Goal: Task Accomplishment & Management: Use online tool/utility

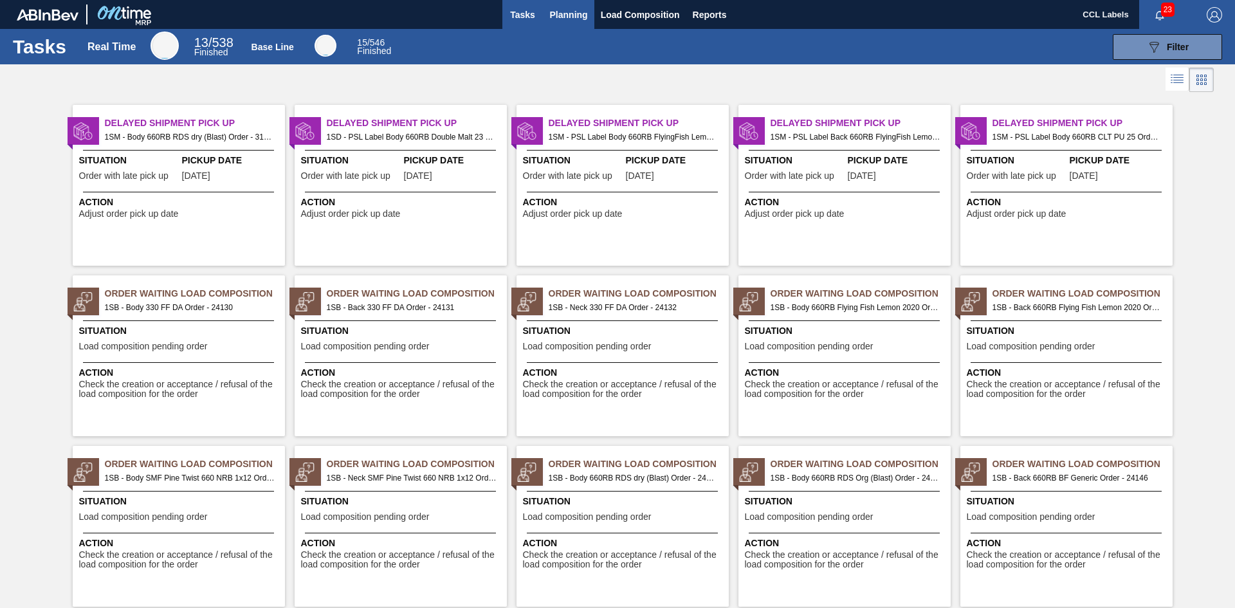
click at [547, 11] on button "Planning" at bounding box center [569, 14] width 51 height 29
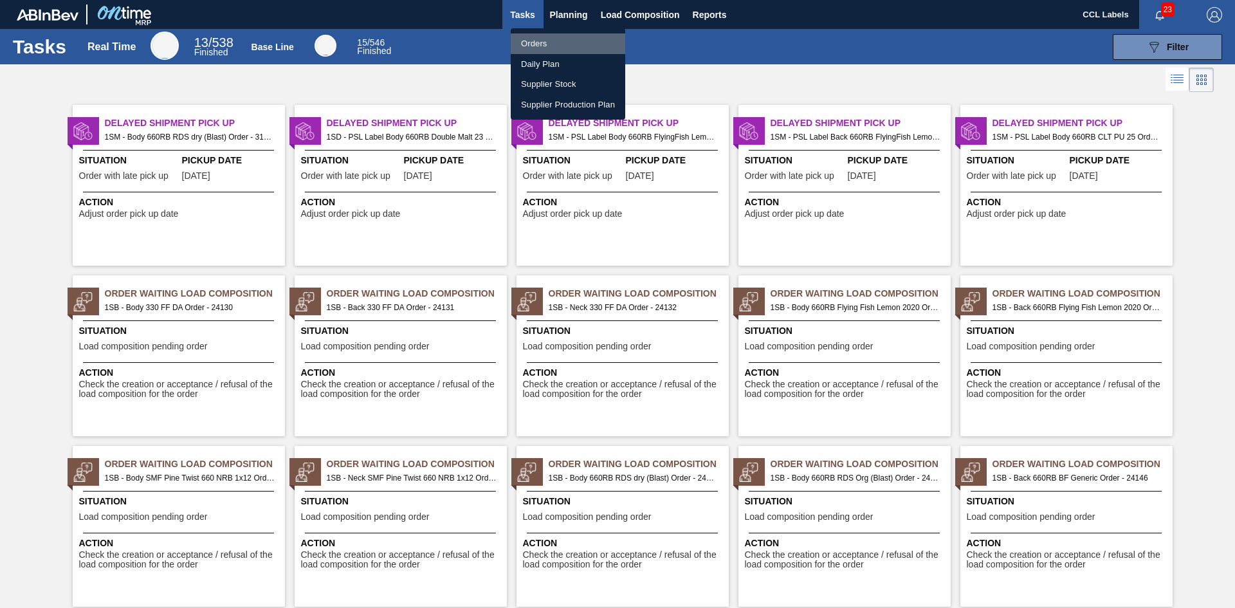
click at [546, 41] on li "Orders" at bounding box center [568, 43] width 114 height 21
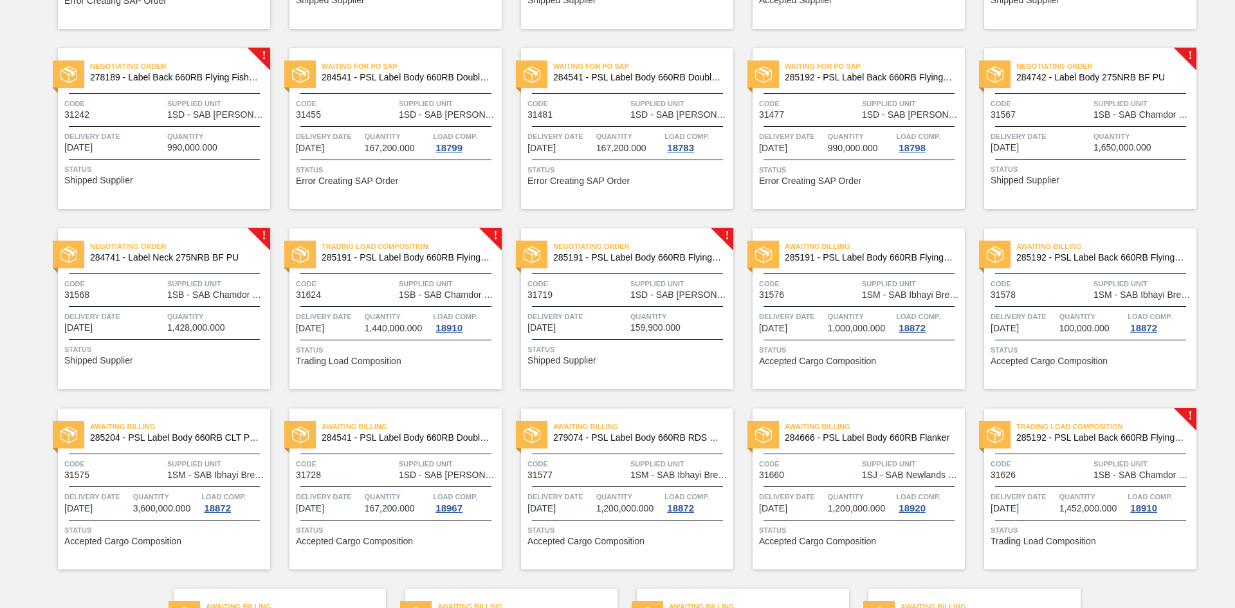
scroll to position [772, 0]
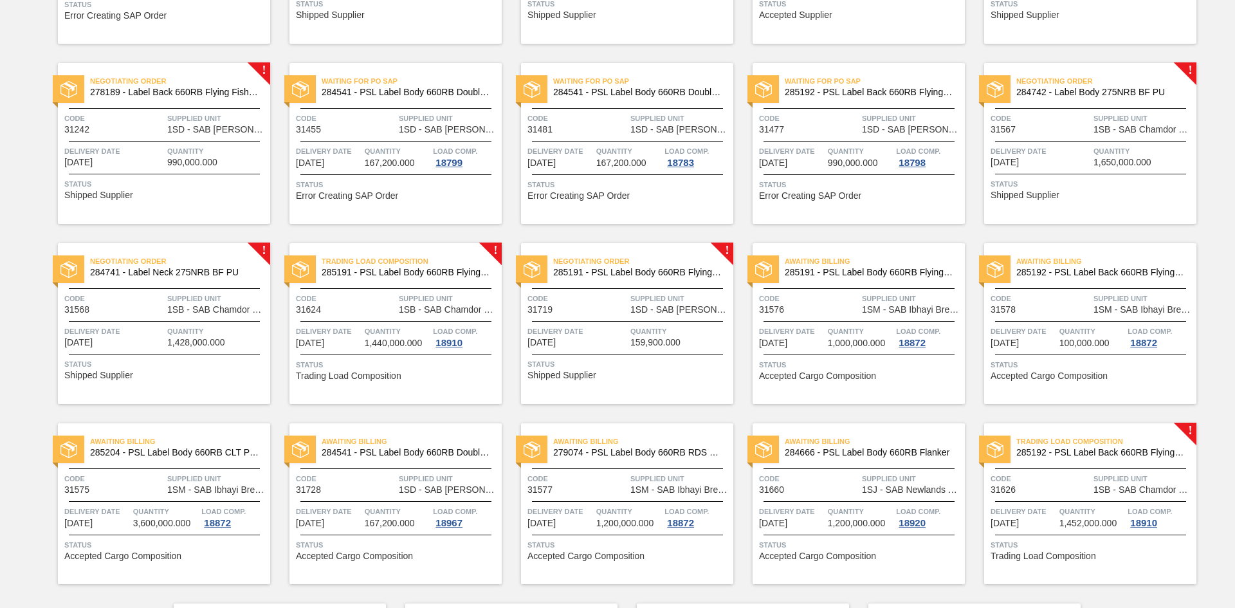
click at [1090, 92] on span "284742 - Label Body 275NRB BF PU" at bounding box center [1101, 92] width 170 height 10
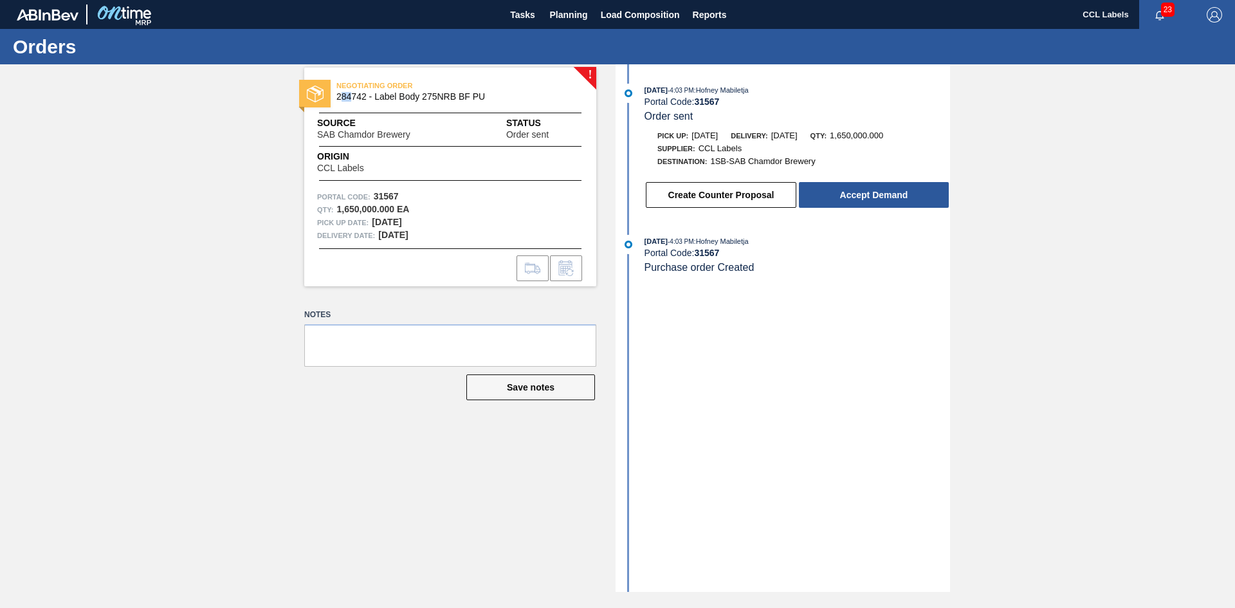
drag, startPoint x: 340, startPoint y: 96, endPoint x: 353, endPoint y: 96, distance: 13.5
click at [353, 96] on span "284742 - Label Body 275NRB BF PU" at bounding box center [452, 97] width 233 height 10
drag, startPoint x: 336, startPoint y: 95, endPoint x: 368, endPoint y: 203, distance: 112.7
click at [365, 98] on div "NEGOTIATING ORDER 284742 - Label Body 275NRB BF PU" at bounding box center [450, 91] width 292 height 29
copy span "284742"
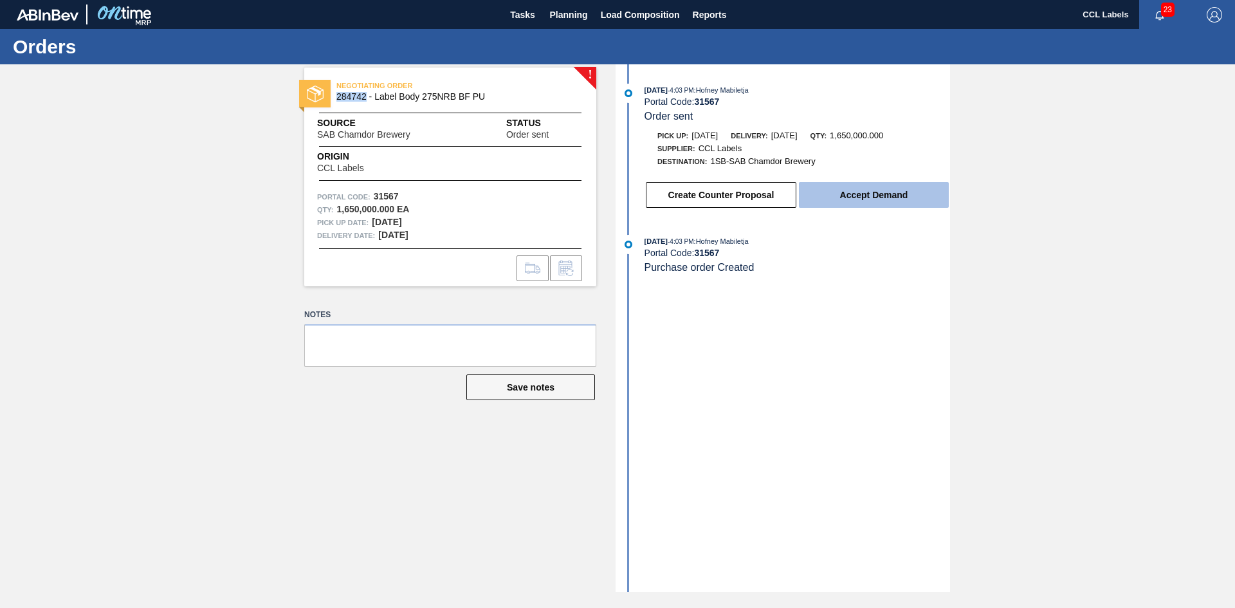
click at [857, 185] on button "Accept Demand" at bounding box center [874, 195] width 150 height 26
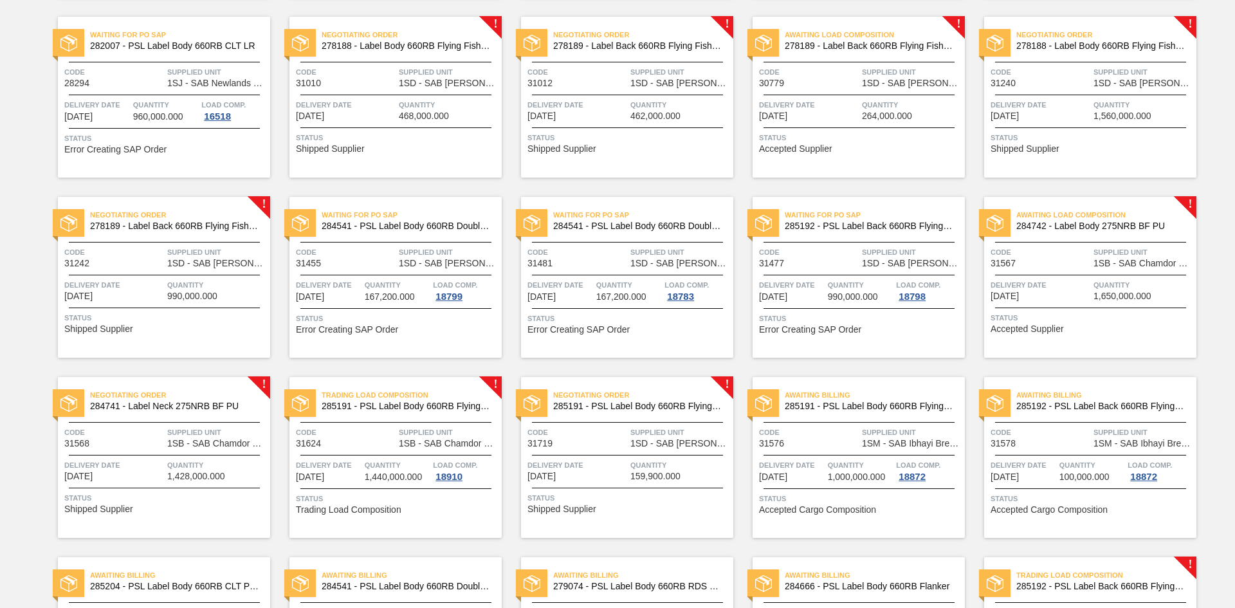
scroll to position [643, 0]
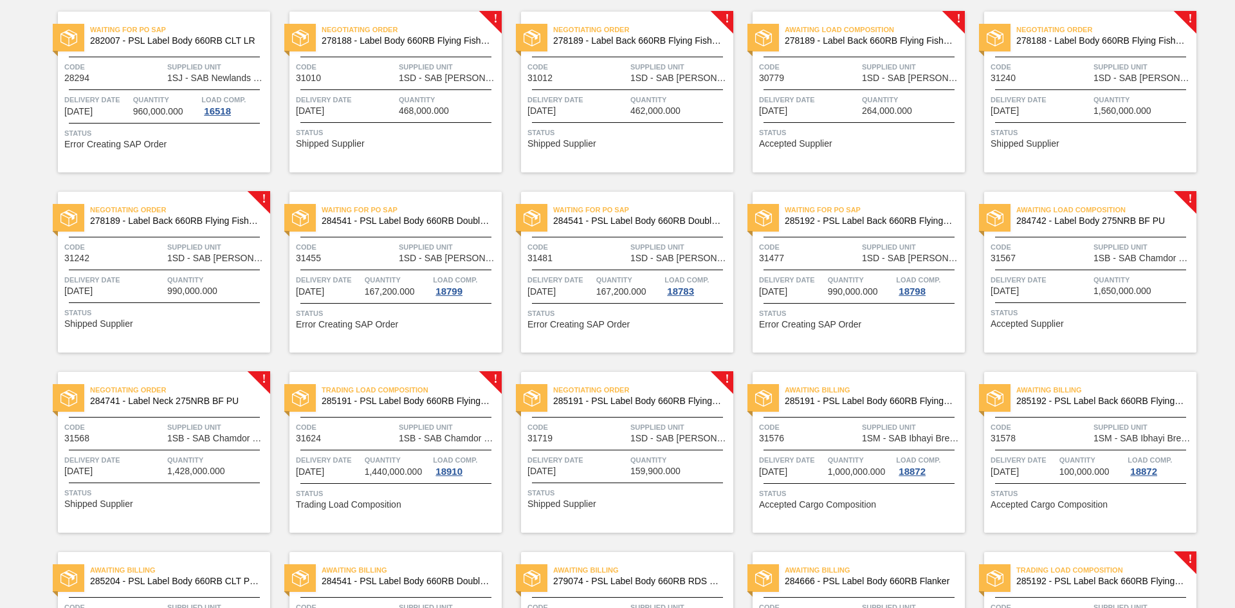
click at [147, 401] on span "284741 - Label Neck 275NRB BF PU" at bounding box center [175, 401] width 170 height 10
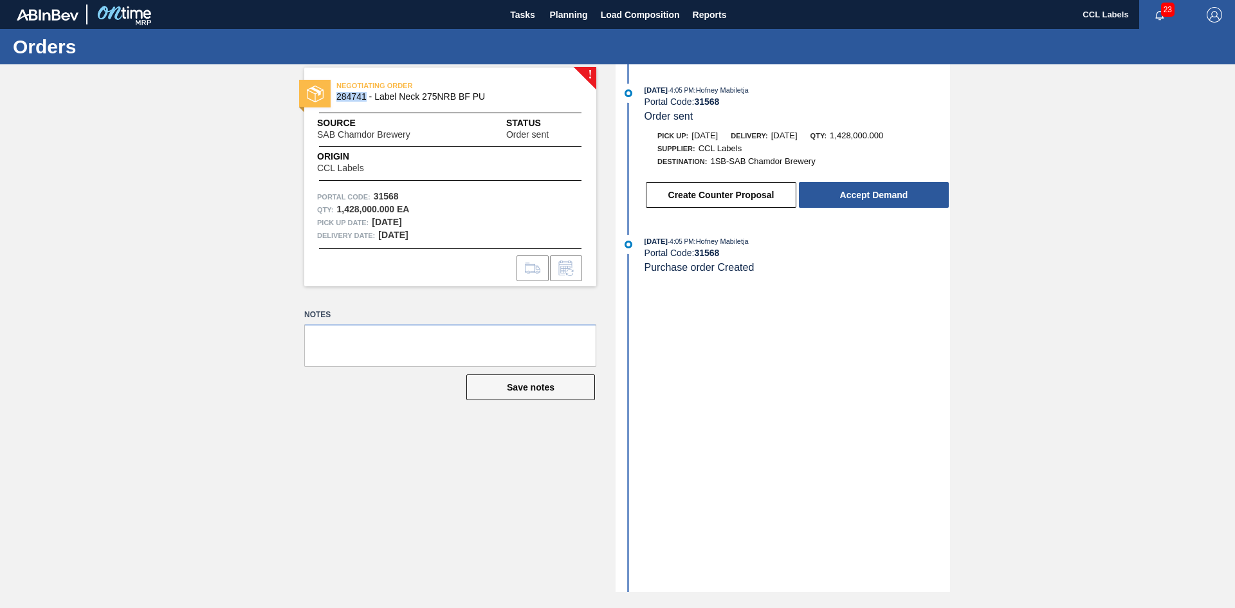
drag, startPoint x: 337, startPoint y: 96, endPoint x: 365, endPoint y: 99, distance: 27.8
click at [365, 99] on span "284741 - Label Neck 275NRB BF PU" at bounding box center [452, 97] width 233 height 10
copy span "284741"
click at [838, 201] on button "Accept Demand" at bounding box center [874, 195] width 150 height 26
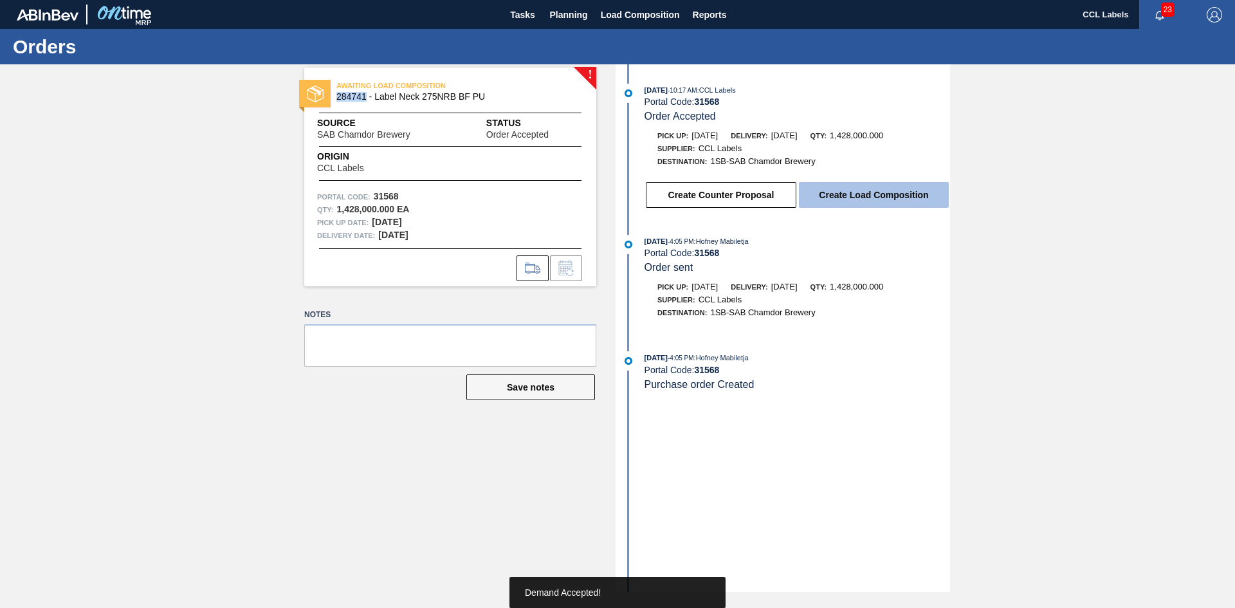
click at [859, 188] on button "Create Load Composition" at bounding box center [874, 195] width 150 height 26
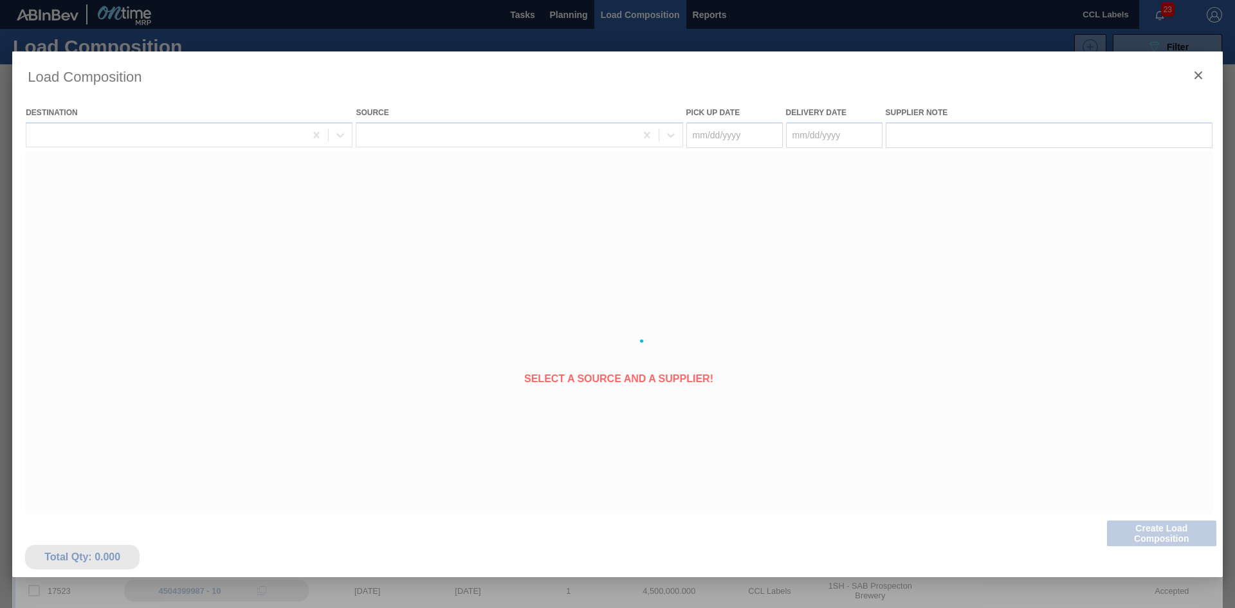
type Date "[DATE]"
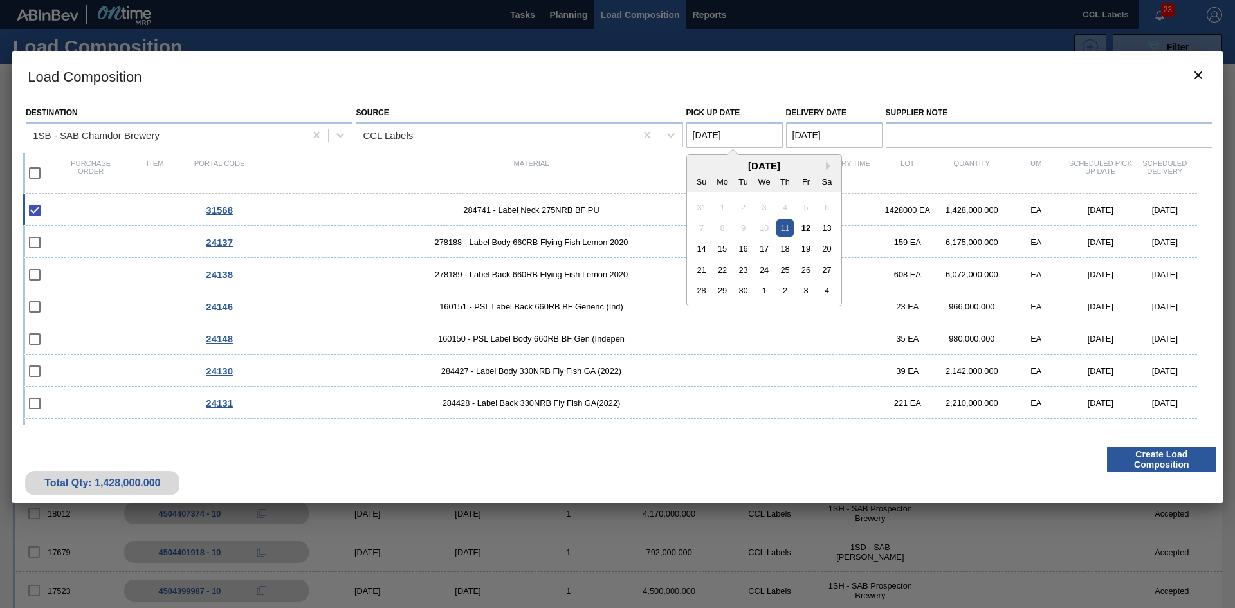
click at [750, 136] on Date "[DATE]" at bounding box center [734, 135] width 96 height 26
click at [717, 250] on div "15" at bounding box center [721, 248] width 17 height 17
type Date "[DATE]"
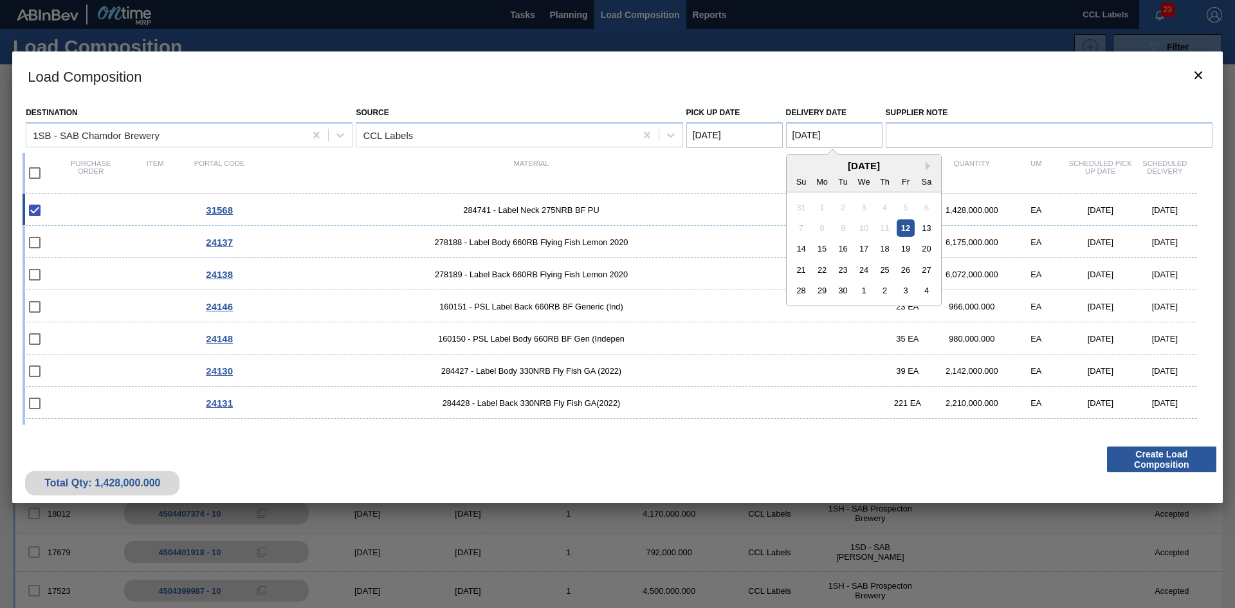
click at [846, 136] on Date "[DATE]" at bounding box center [834, 135] width 96 height 26
click at [822, 246] on div "15" at bounding box center [821, 248] width 17 height 17
type Date "[DATE]"
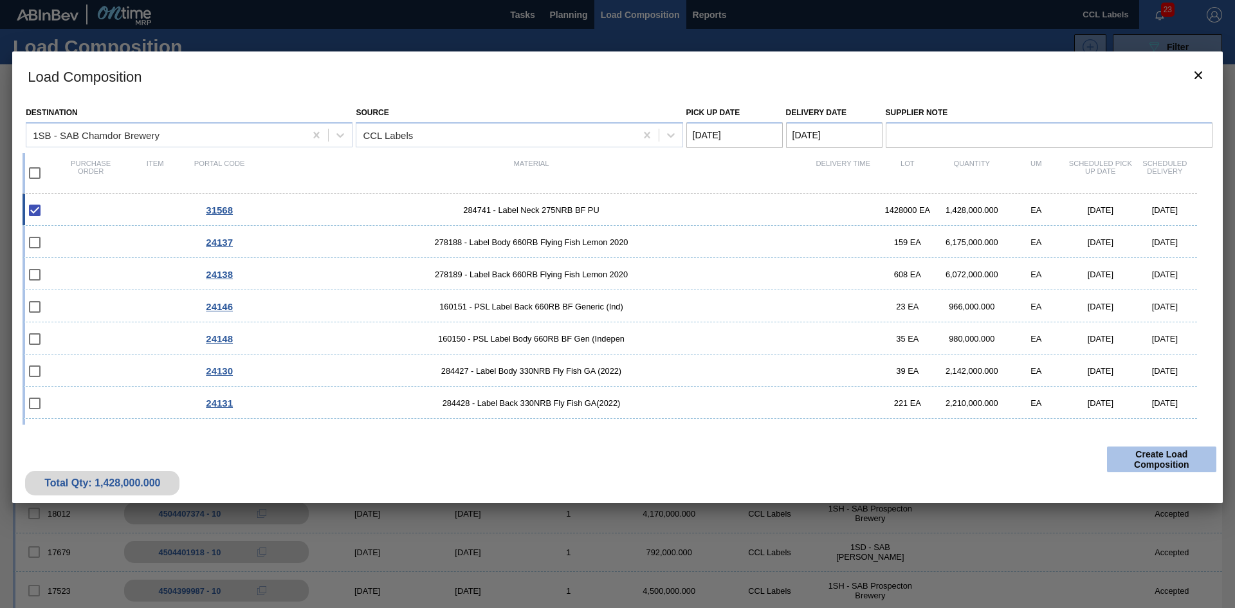
click at [1155, 457] on button "Create Load Composition" at bounding box center [1161, 459] width 109 height 26
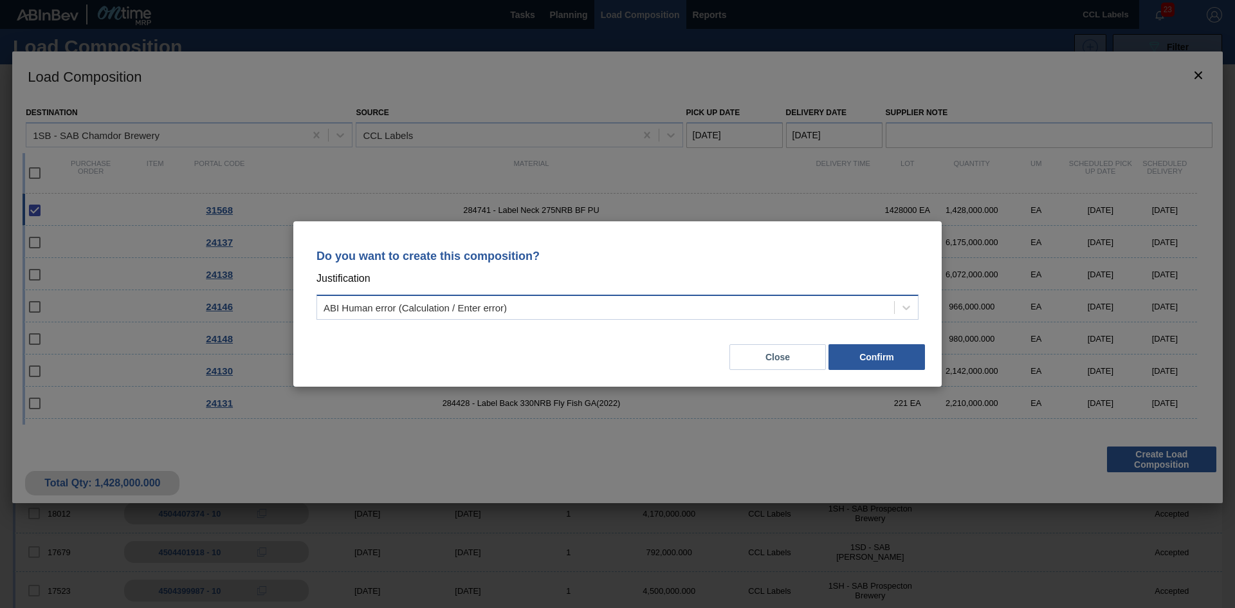
click at [439, 309] on div "ABI Human error (Calculation / Enter error)" at bounding box center [415, 307] width 183 height 11
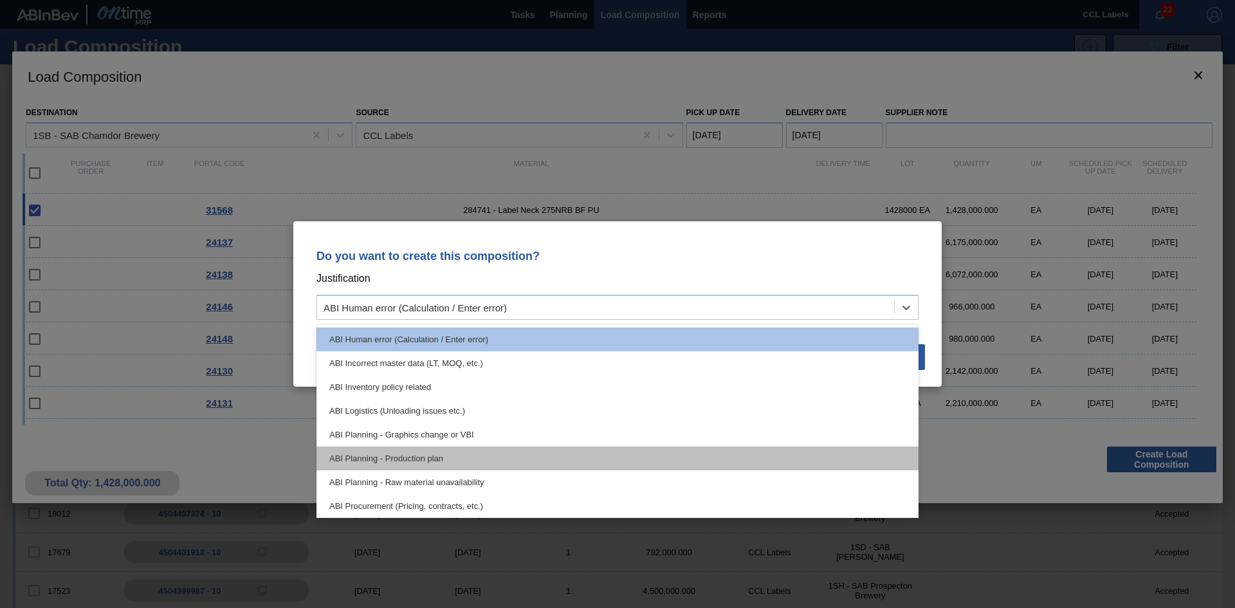
click at [465, 452] on div "ABI Planning - Production plan" at bounding box center [617, 458] width 602 height 24
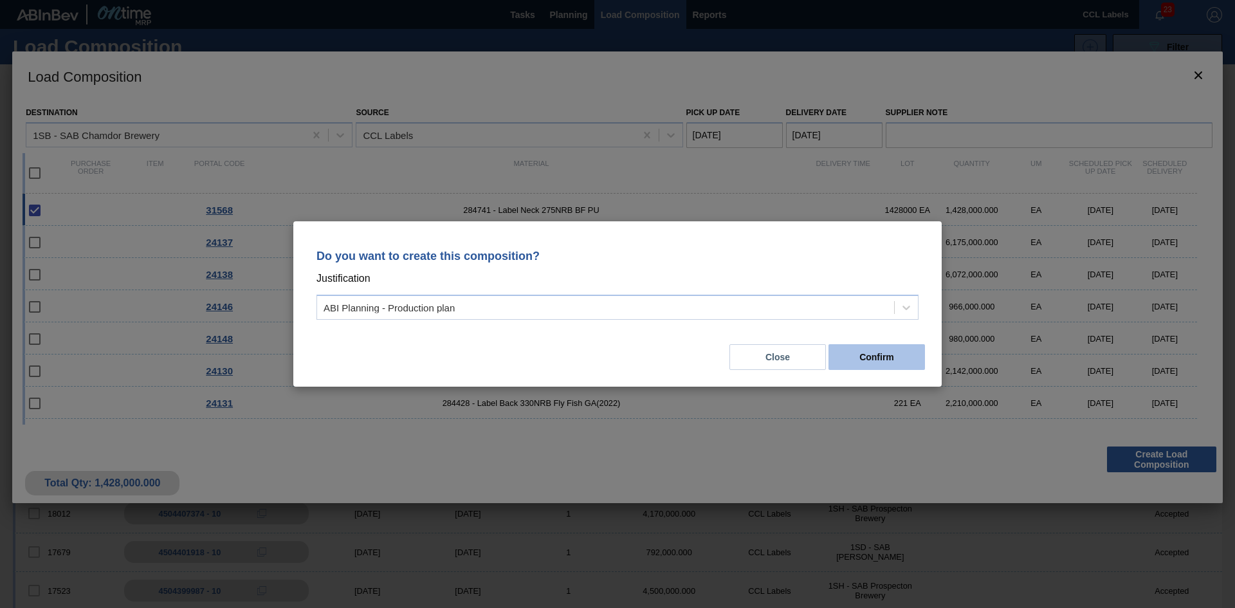
click at [881, 367] on button "Confirm" at bounding box center [876, 357] width 96 height 26
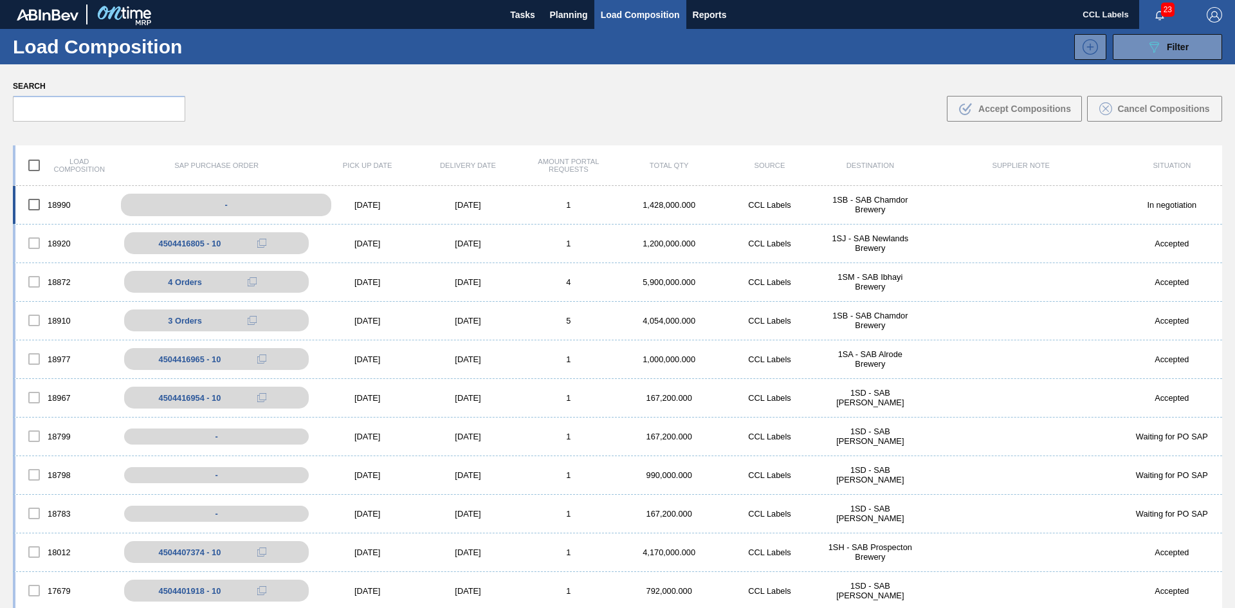
click at [210, 204] on div "-" at bounding box center [226, 205] width 210 height 23
click at [563, 13] on span "Planning" at bounding box center [569, 14] width 38 height 15
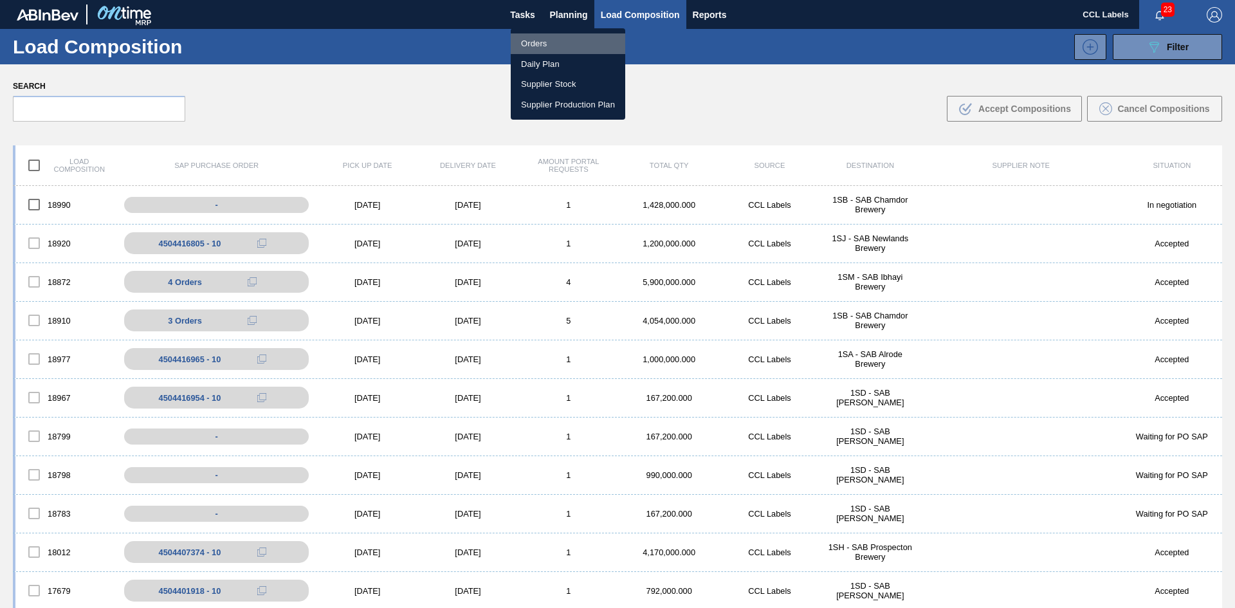
click at [563, 44] on li "Orders" at bounding box center [568, 43] width 114 height 21
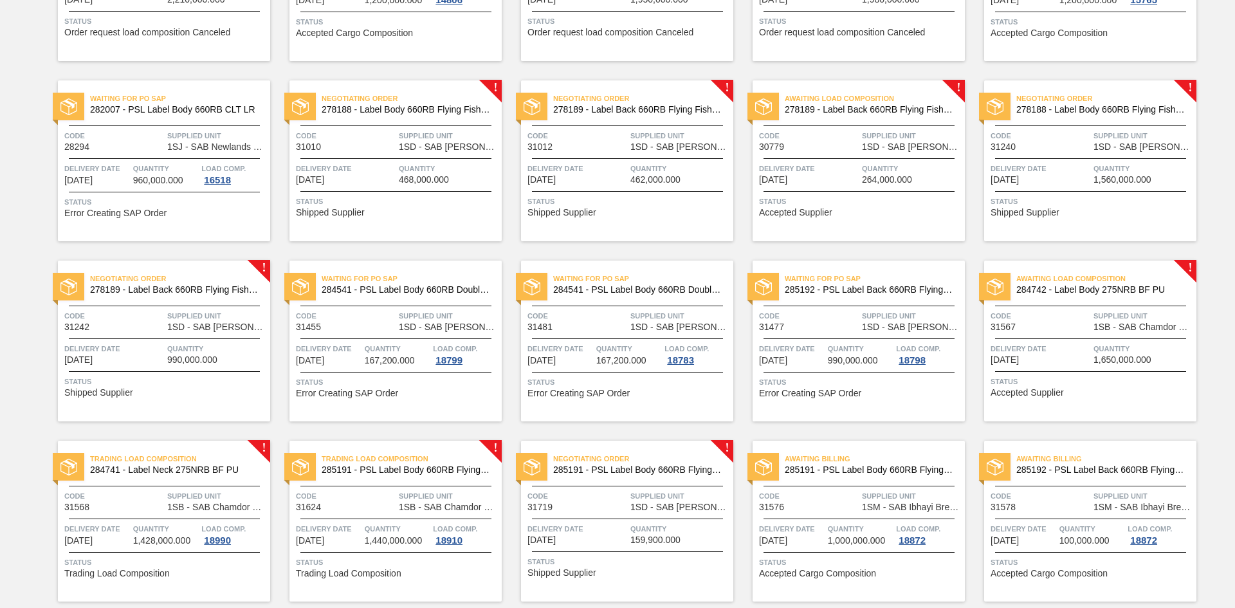
scroll to position [579, 0]
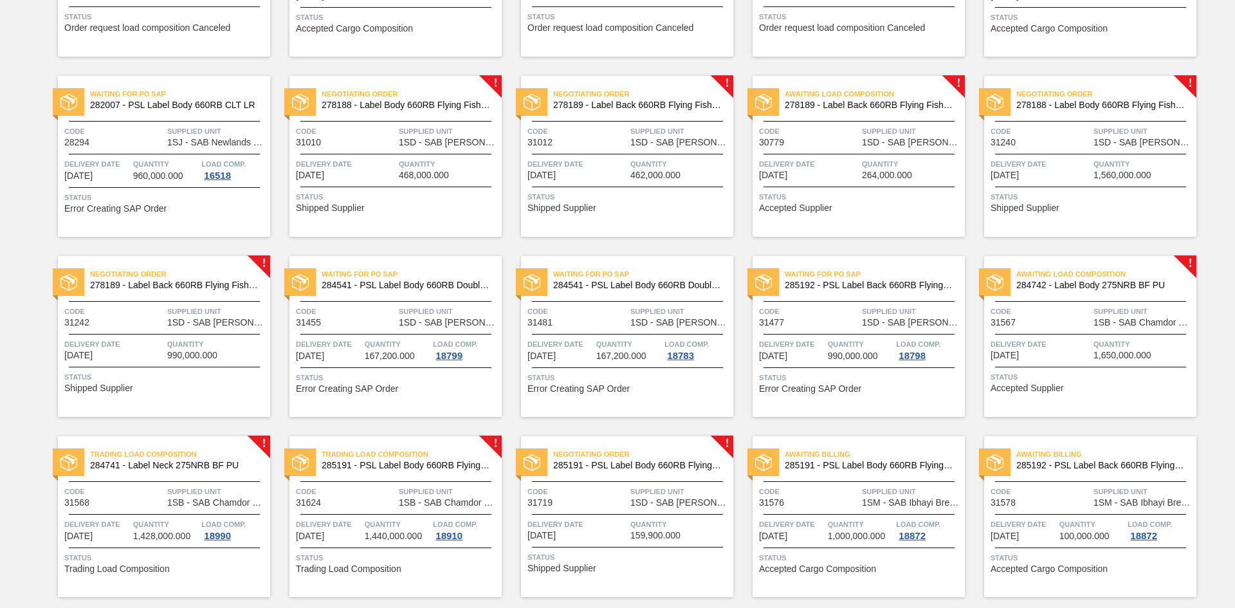
click at [1092, 284] on span "284742 - Label Body 275NRB BF PU" at bounding box center [1101, 285] width 170 height 10
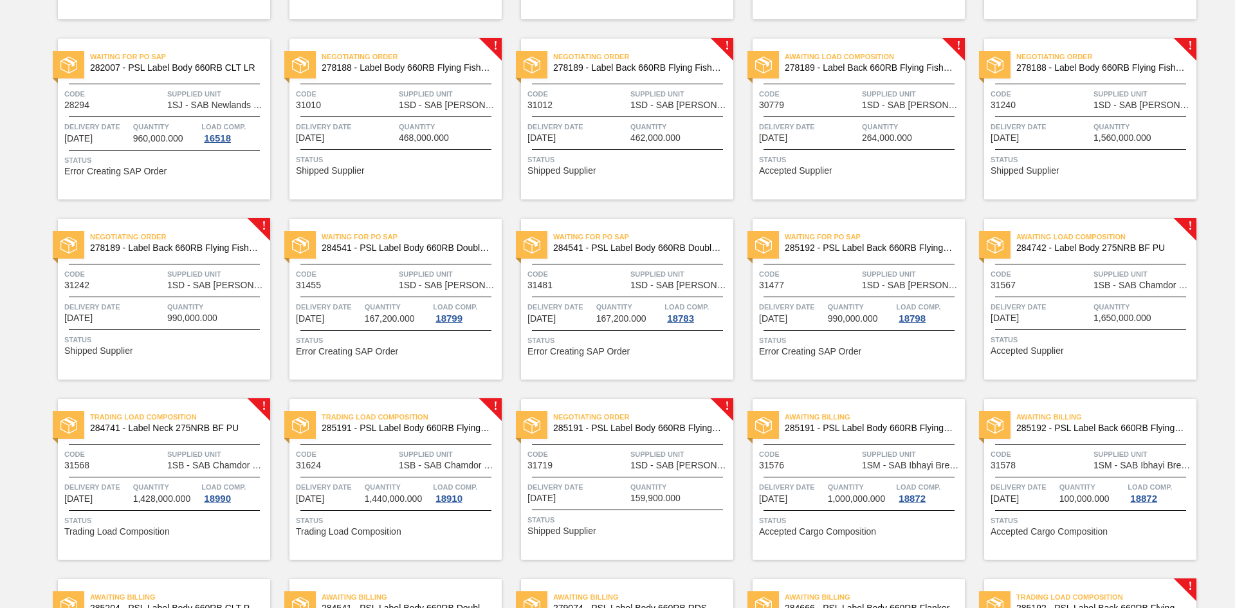
scroll to position [643, 0]
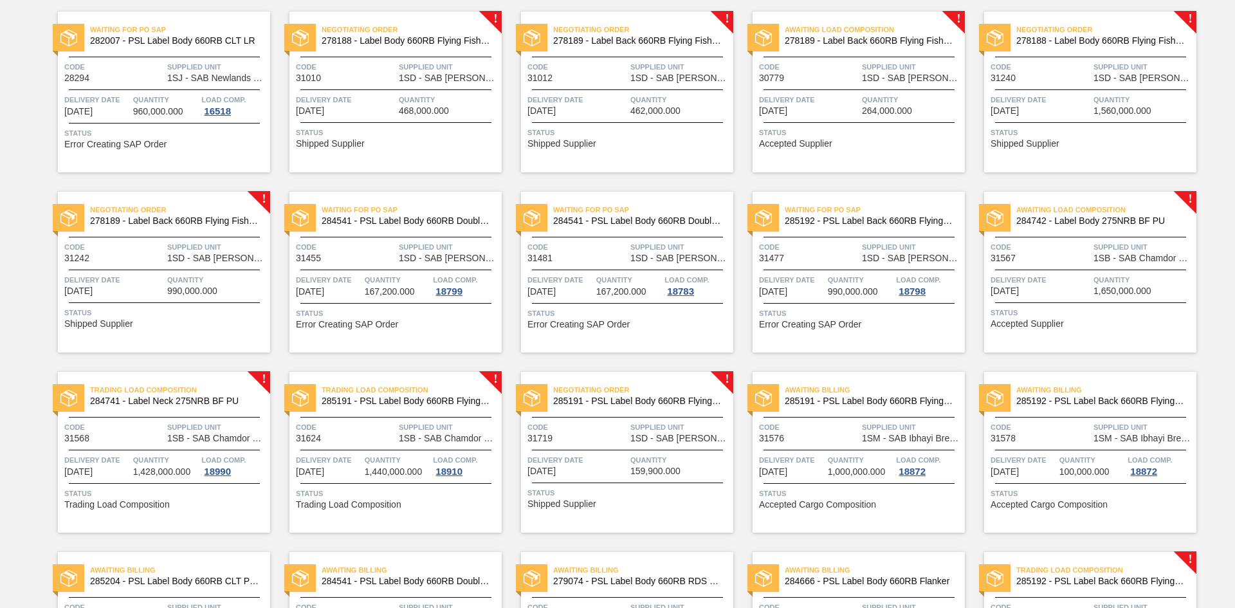
click at [1106, 220] on span "284742 - Label Body 275NRB BF PU" at bounding box center [1101, 221] width 170 height 10
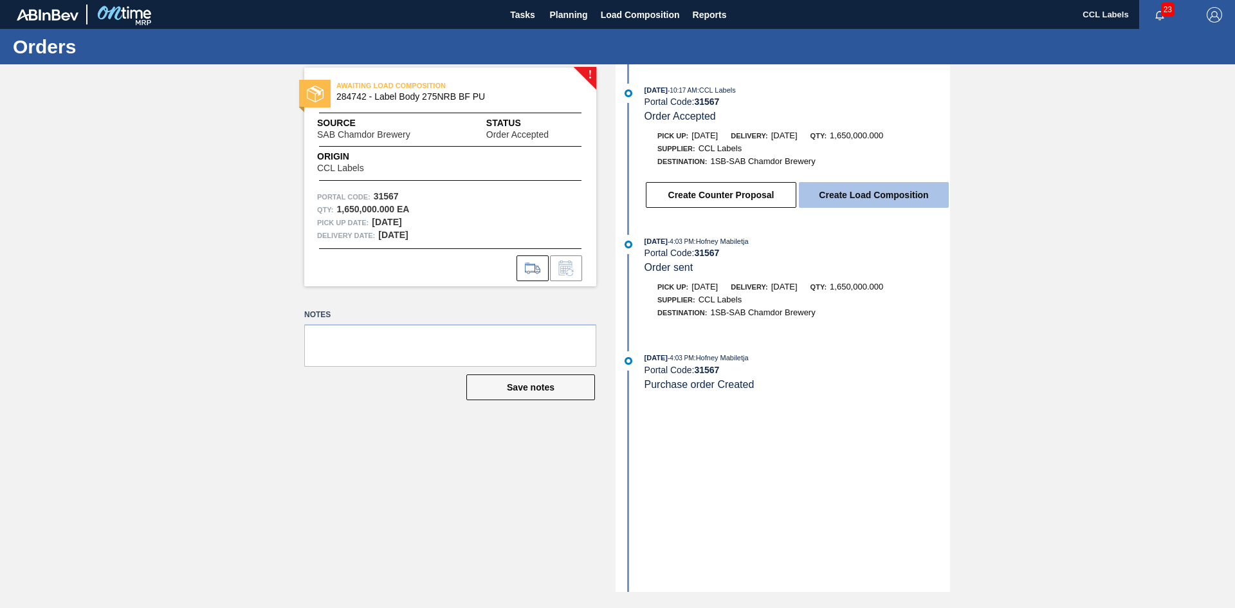
click at [837, 194] on button "Create Load Composition" at bounding box center [874, 195] width 150 height 26
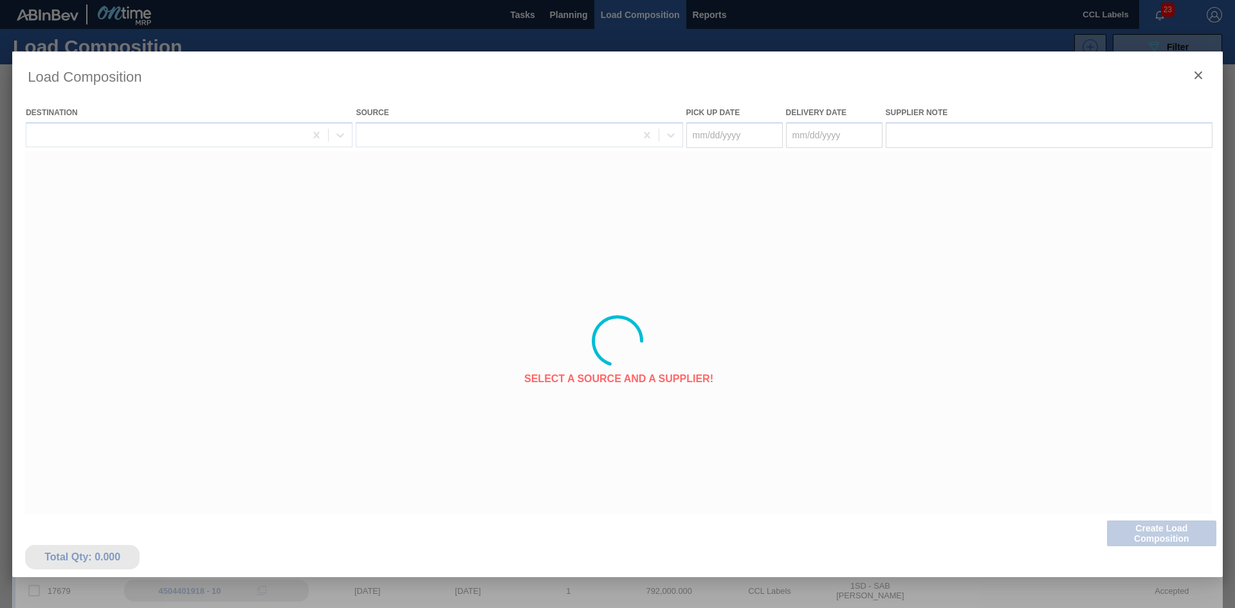
type Date "[DATE]"
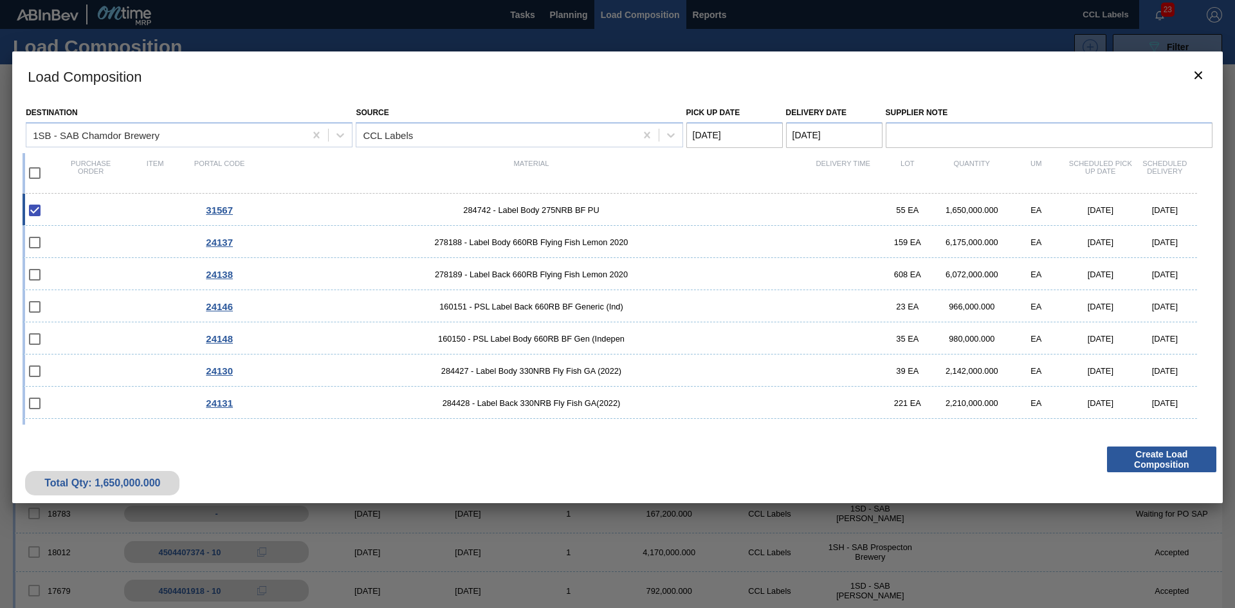
click at [727, 130] on Date "[DATE]" at bounding box center [734, 135] width 96 height 26
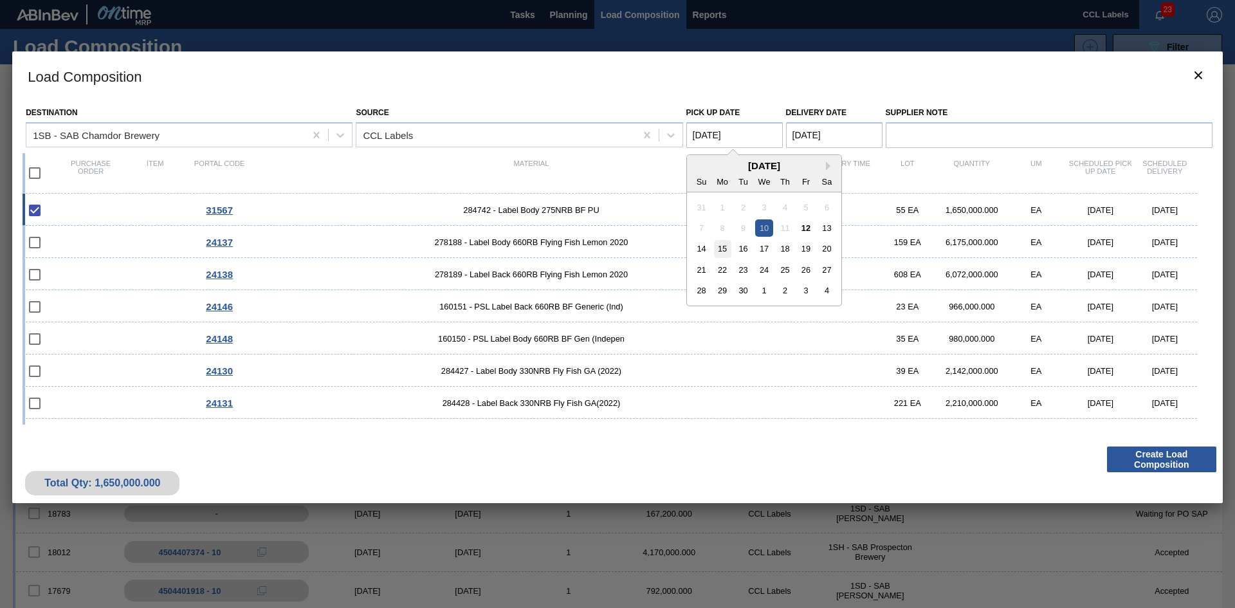
click at [724, 247] on div "15" at bounding box center [721, 248] width 17 height 17
type Date "[DATE]"
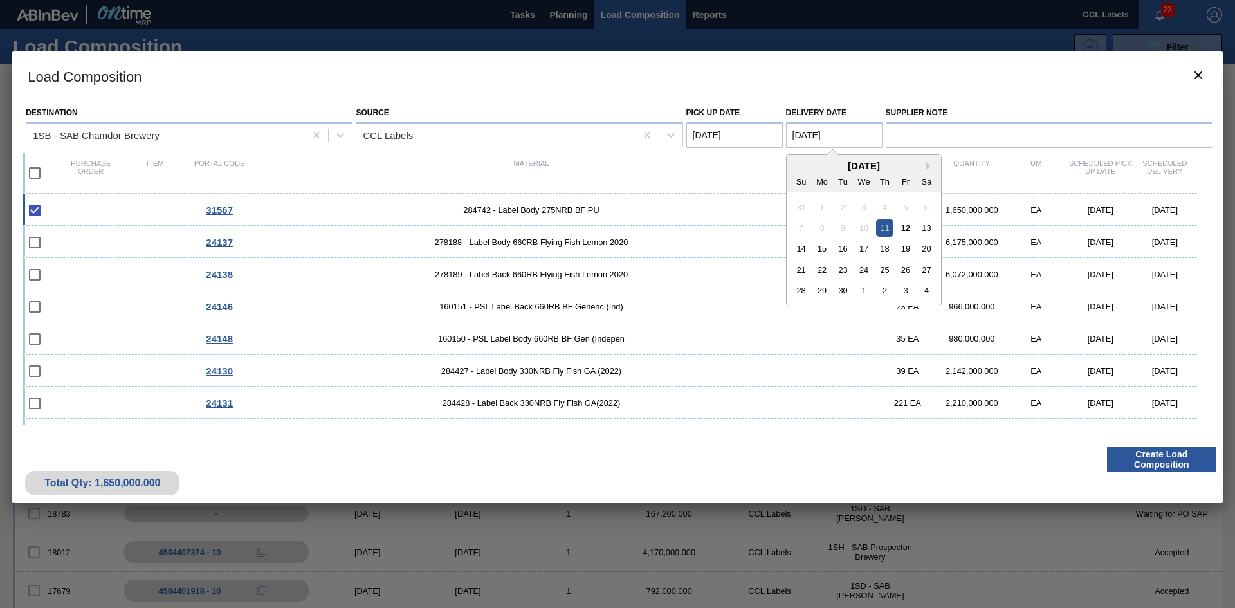
click at [800, 137] on Date "[DATE]" at bounding box center [834, 135] width 96 height 26
click at [818, 244] on div "15" at bounding box center [821, 248] width 17 height 17
type Date "[DATE]"
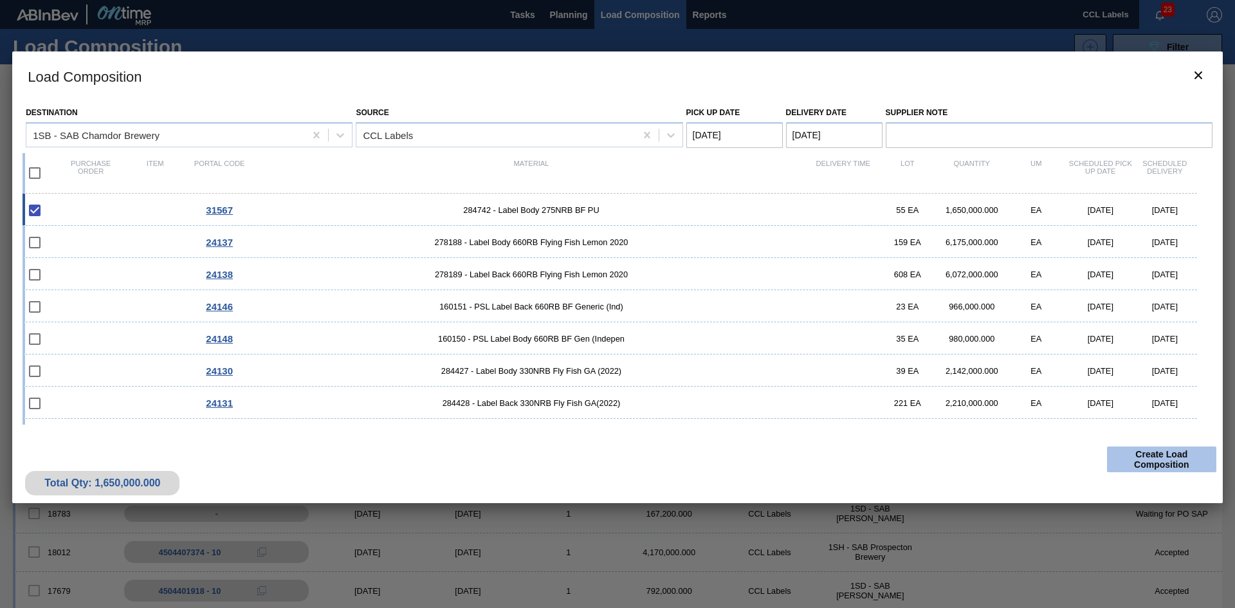
click at [1175, 463] on button "Create Load Composition" at bounding box center [1161, 459] width 109 height 26
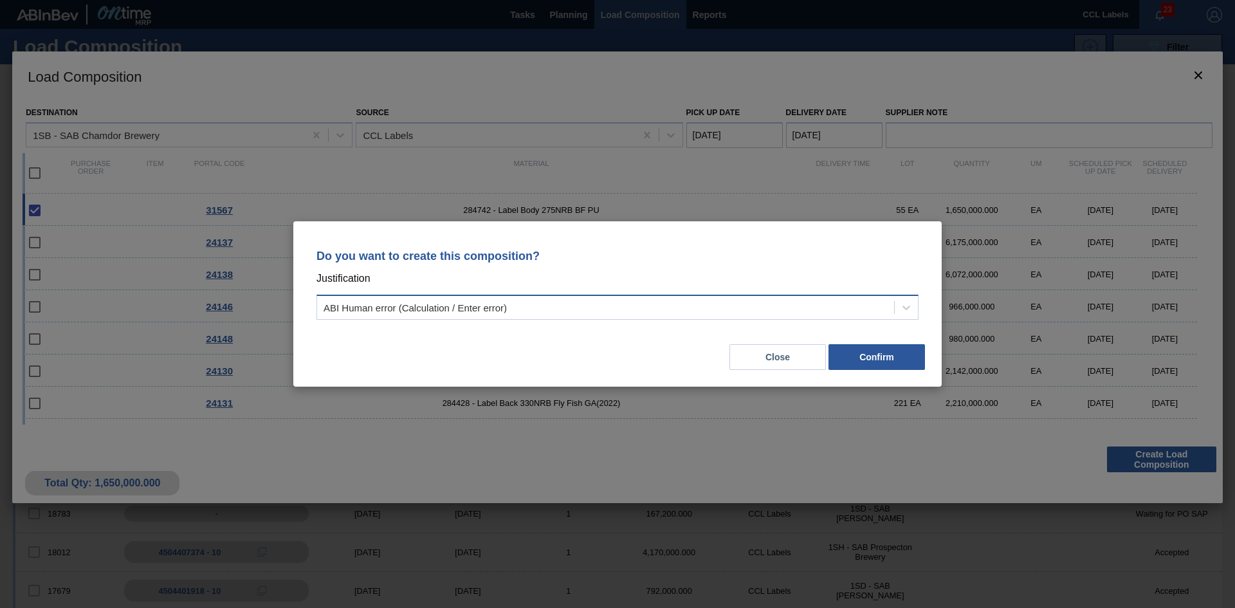
click at [399, 298] on div "ABI Human error (Calculation / Enter error)" at bounding box center [605, 307] width 577 height 19
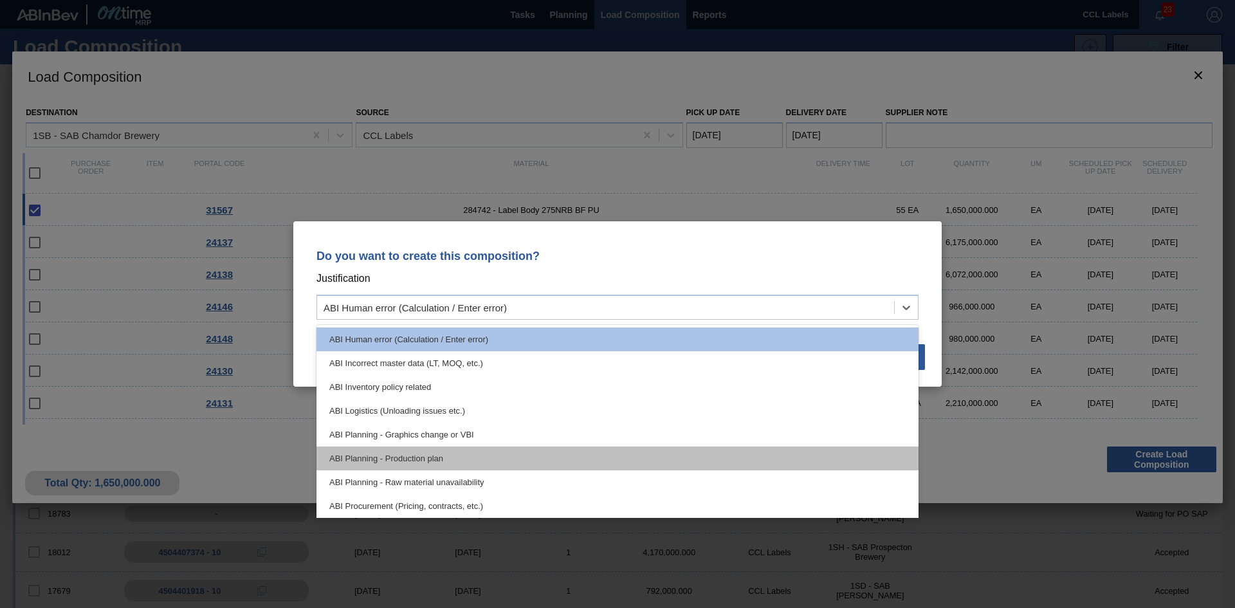
click at [396, 452] on div "ABI Planning - Production plan" at bounding box center [617, 458] width 602 height 24
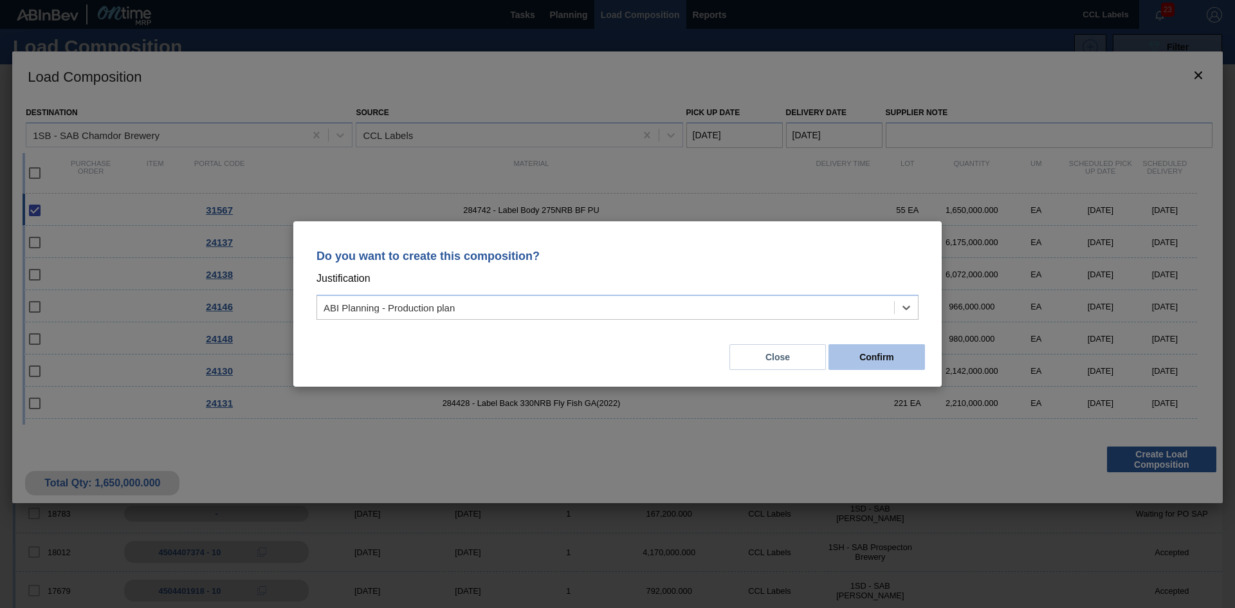
click at [875, 365] on button "Confirm" at bounding box center [876, 357] width 96 height 26
